Goal: Check status: Check status

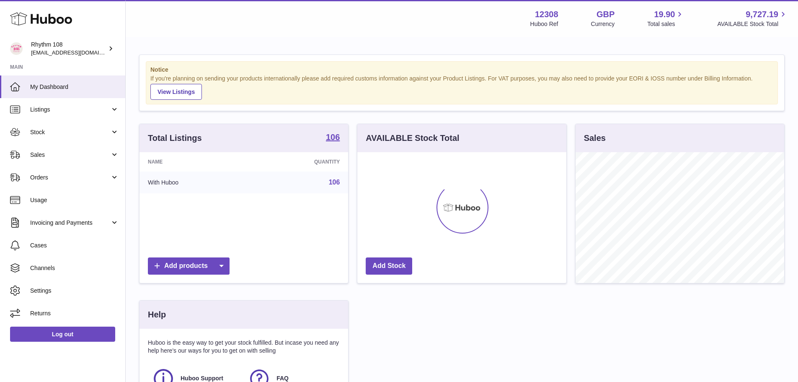
scroll to position [131, 209]
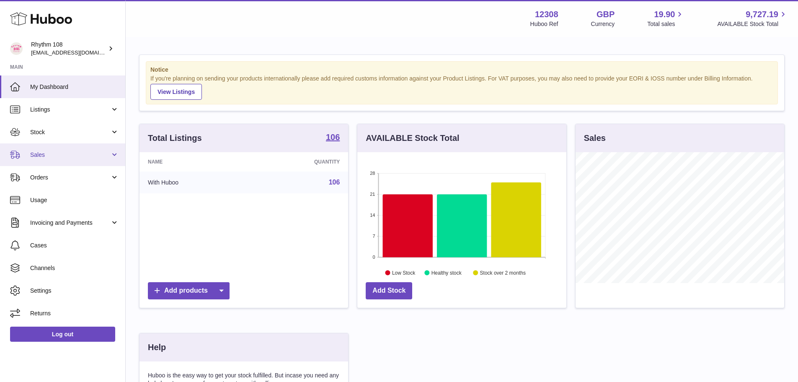
click at [43, 161] on link "Sales" at bounding box center [62, 154] width 125 height 23
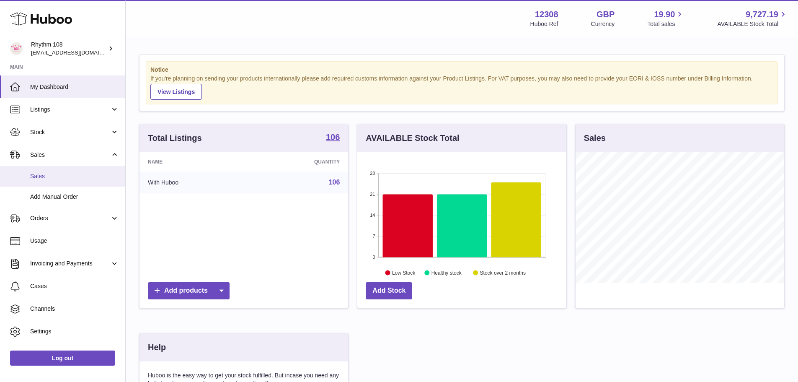
click at [58, 171] on link "Sales" at bounding box center [62, 176] width 125 height 21
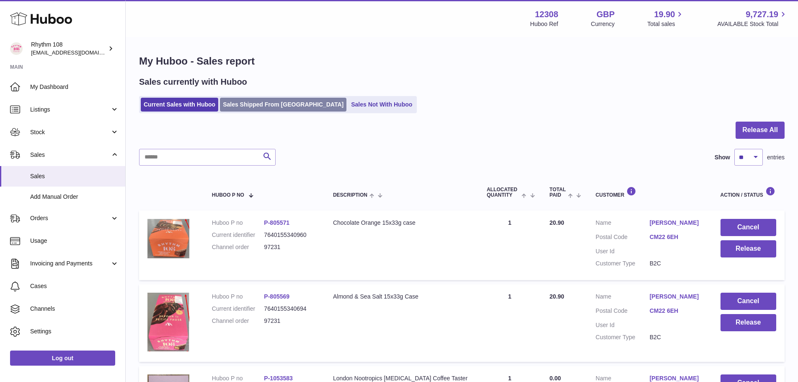
click at [269, 105] on link "Sales Shipped From [GEOGRAPHIC_DATA]" at bounding box center [283, 105] width 127 height 14
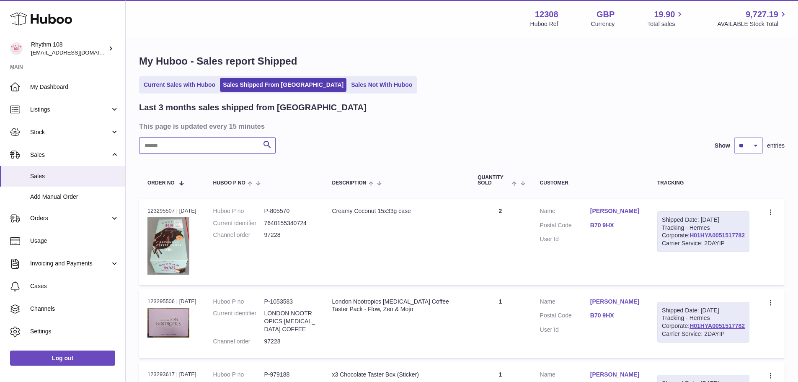
click at [205, 152] on input "text" at bounding box center [207, 145] width 137 height 17
paste input "*****"
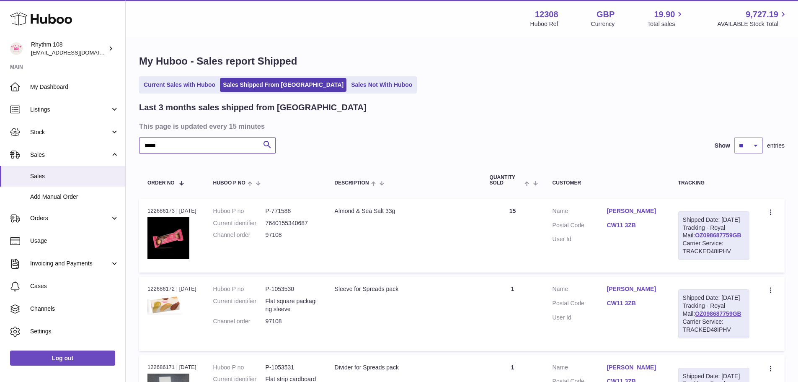
type input "*****"
drag, startPoint x: 611, startPoint y: 233, endPoint x: 641, endPoint y: 233, distance: 29.8
click at [641, 233] on dl "Customer Name Caroline Edwards Postal Code CW11 3ZB User Id" at bounding box center [607, 227] width 109 height 41
copy link "CW11 3ZB"
click at [716, 238] on link "OZ098687759GB" at bounding box center [718, 235] width 47 height 7
